Goal: Contribute content: Add original content to the website for others to see

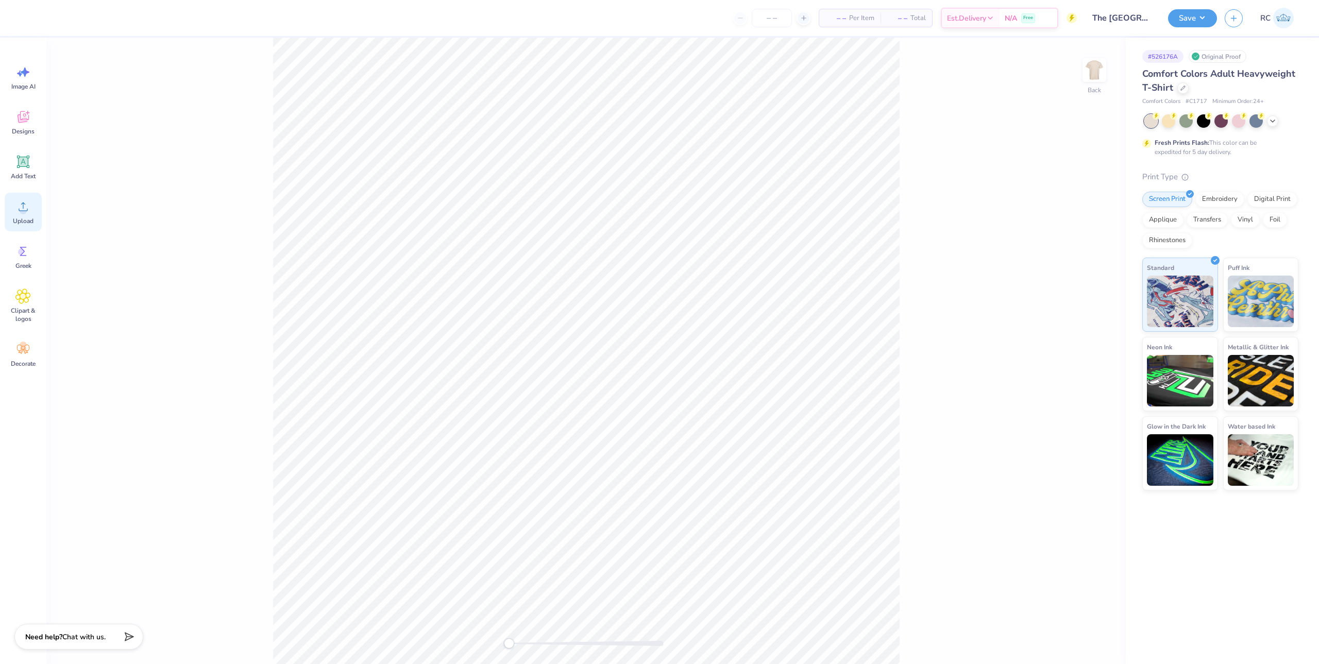
click at [10, 206] on div "Upload" at bounding box center [23, 212] width 37 height 39
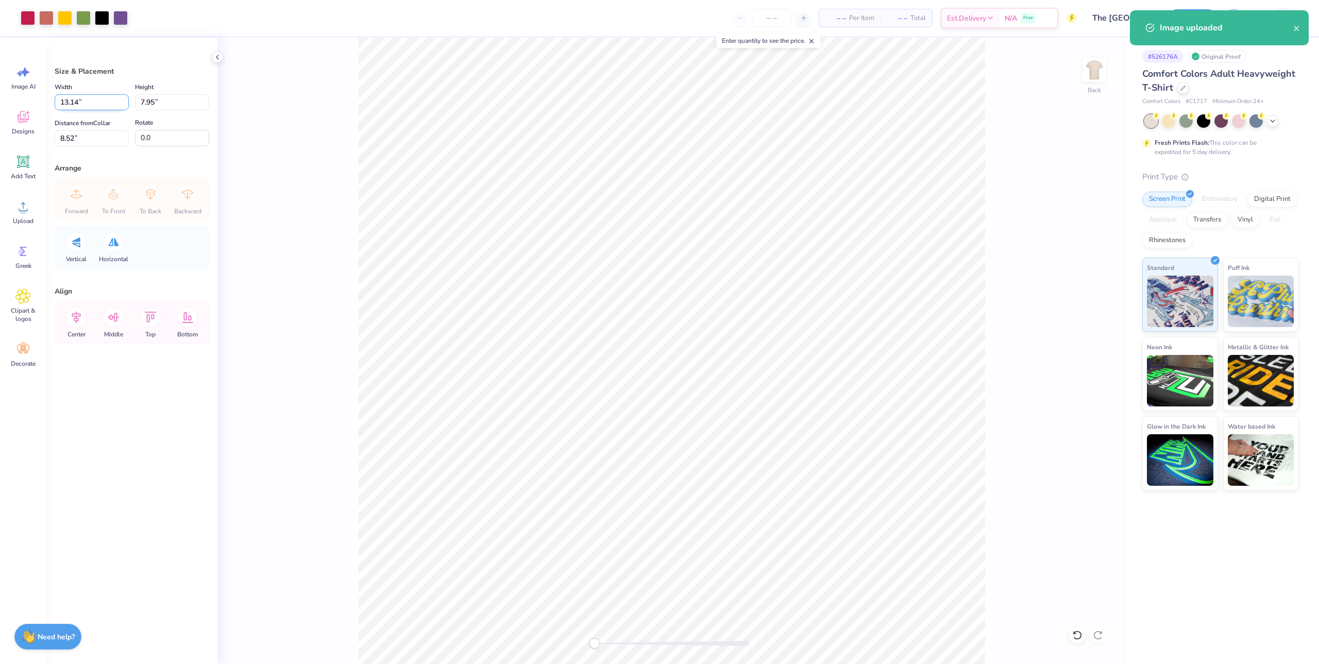
click at [89, 103] on input "13.14" at bounding box center [92, 102] width 74 height 16
type input "6.00"
type input "3.63"
click at [79, 136] on input "10.68" at bounding box center [92, 138] width 74 height 16
type input "3"
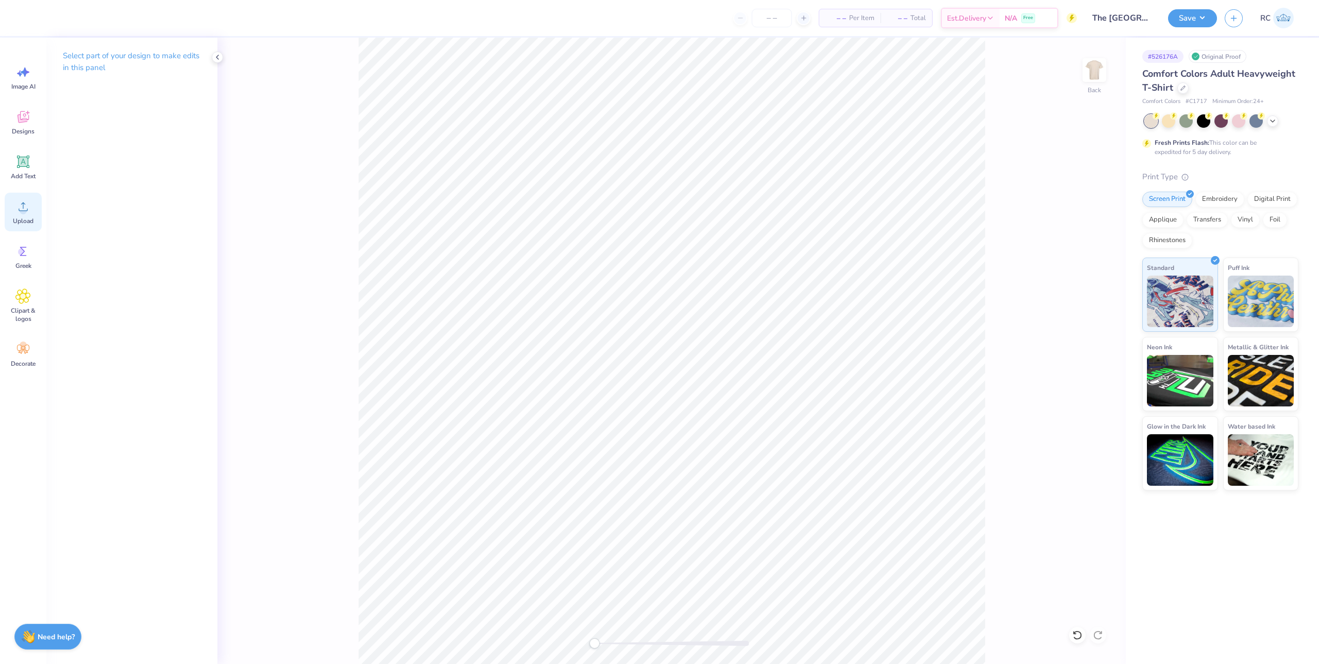
click at [26, 217] on span "Upload" at bounding box center [23, 221] width 21 height 8
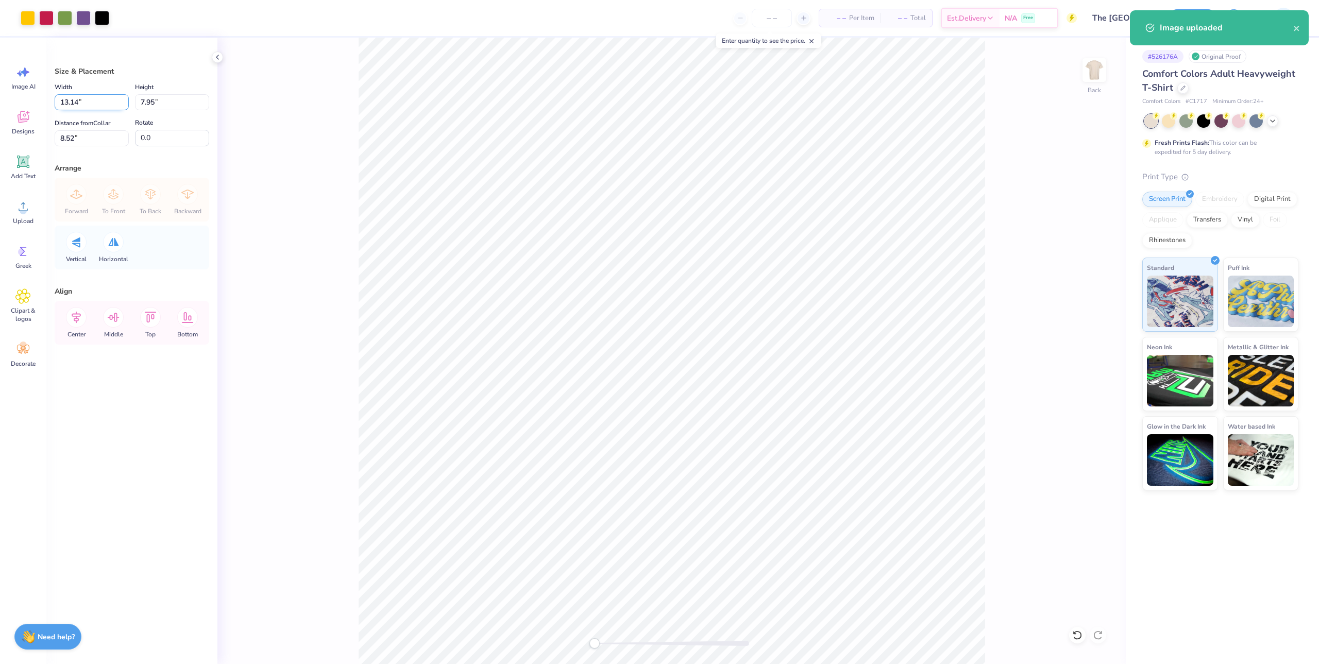
click at [94, 104] on input "13.14" at bounding box center [92, 102] width 74 height 16
type input "6.00"
type input "3.63"
type input "3"
click at [1191, 19] on button "Save" at bounding box center [1192, 17] width 49 height 18
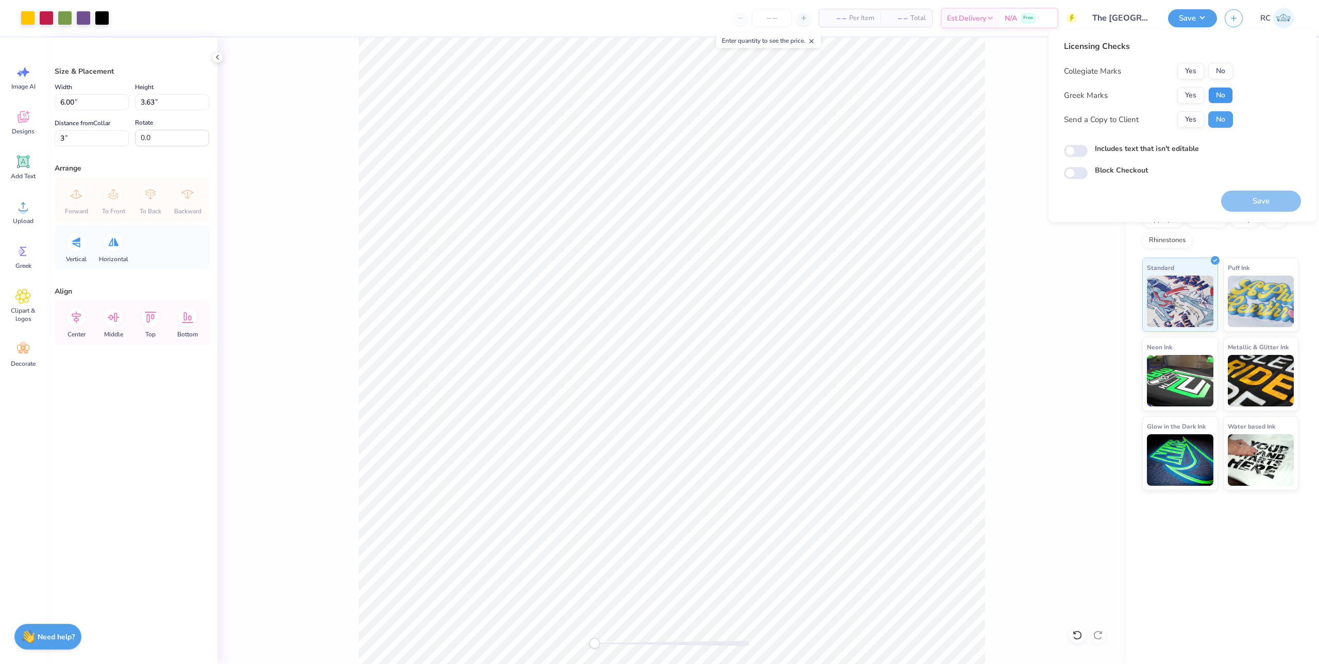
click at [1220, 97] on button "No" at bounding box center [1220, 95] width 25 height 16
click at [1219, 75] on button "No" at bounding box center [1220, 71] width 25 height 16
click at [1191, 117] on button "Yes" at bounding box center [1191, 119] width 27 height 16
click at [1071, 152] on input "Includes text that isn't editable" at bounding box center [1076, 151] width 24 height 12
checkbox input "true"
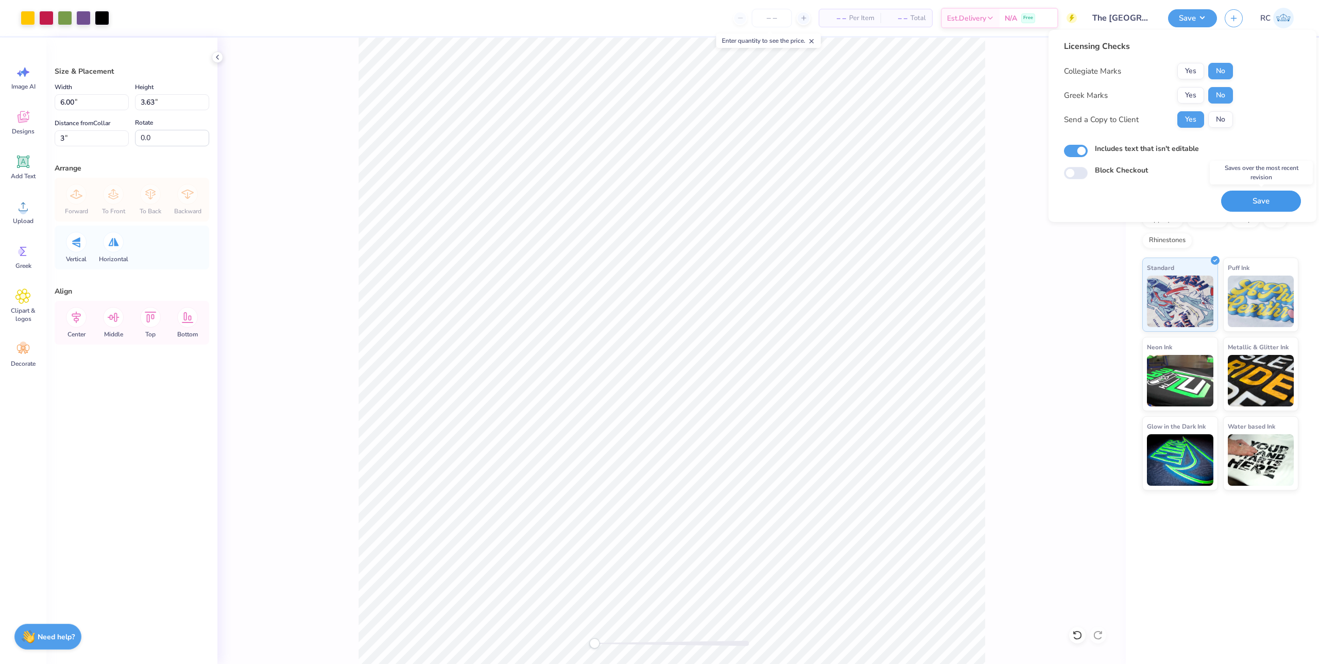
click at [1259, 199] on button "Save" at bounding box center [1261, 201] width 80 height 21
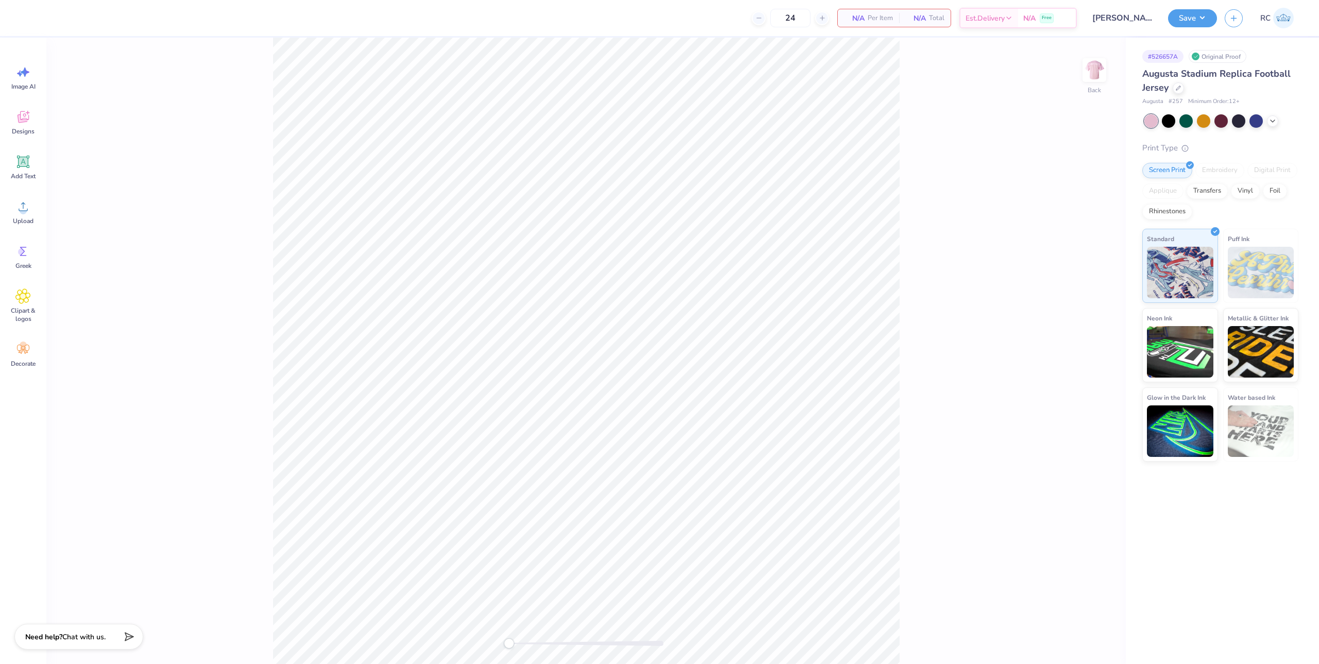
click at [1277, 125] on div at bounding box center [1222, 120] width 154 height 13
click at [1275, 122] on icon at bounding box center [1273, 120] width 8 height 8
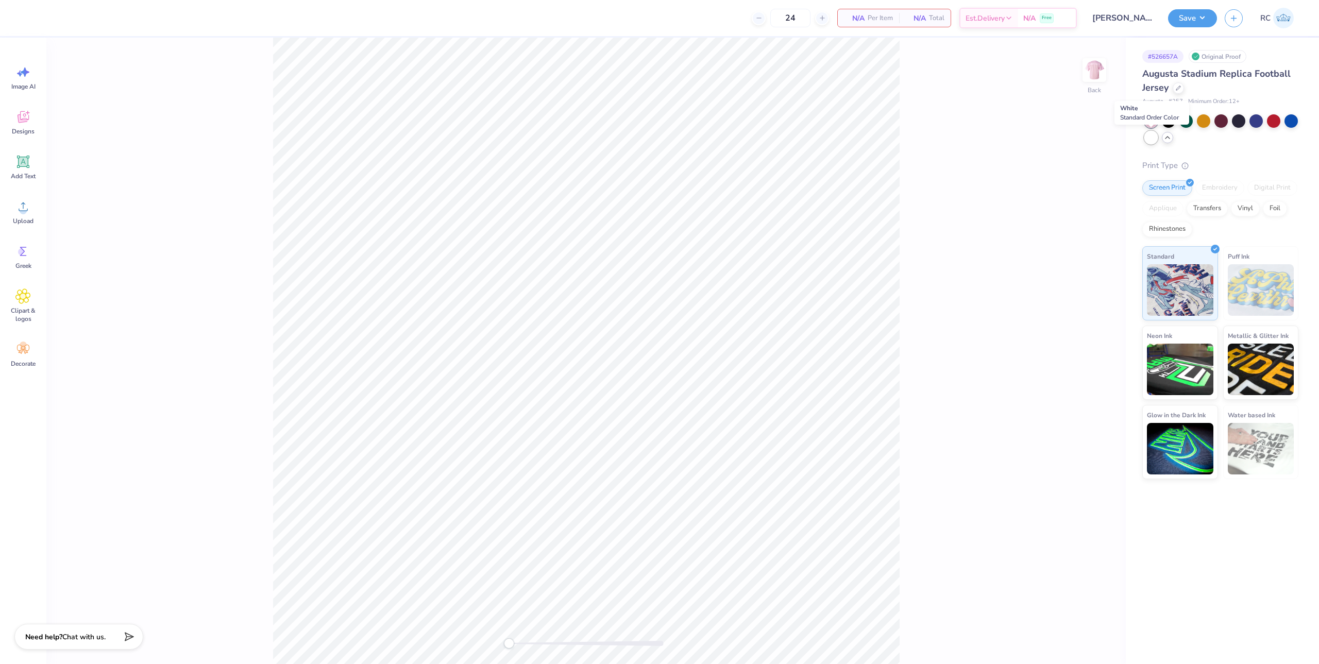
click at [1157, 139] on div at bounding box center [1151, 137] width 13 height 13
